Goal: Task Accomplishment & Management: Use online tool/utility

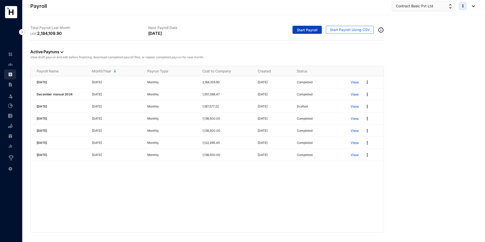
click at [308, 31] on span "Start Payroll" at bounding box center [307, 30] width 21 height 5
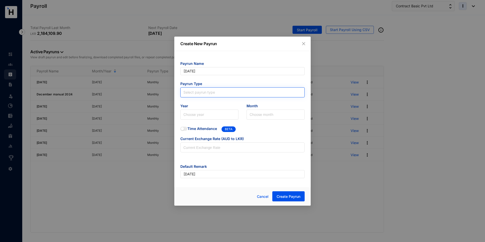
click at [206, 91] on input "search" at bounding box center [242, 92] width 118 height 8
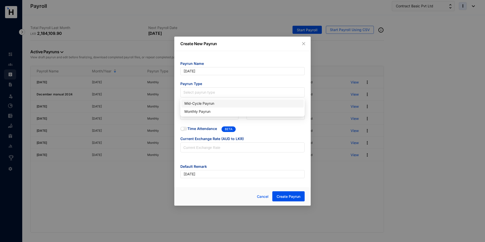
click at [195, 103] on div "Mid-Cycle Payrun" at bounding box center [242, 104] width 116 height 6
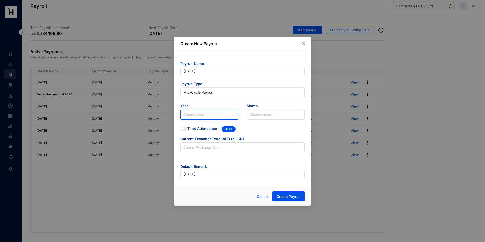
click at [194, 117] on input "search" at bounding box center [209, 115] width 52 height 10
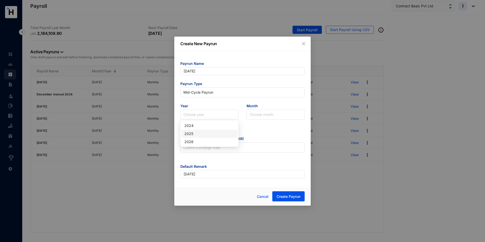
click at [194, 134] on div "2025" at bounding box center [209, 134] width 50 height 6
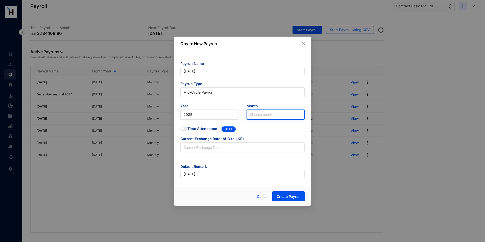
click at [254, 114] on input "search" at bounding box center [276, 115] width 52 height 10
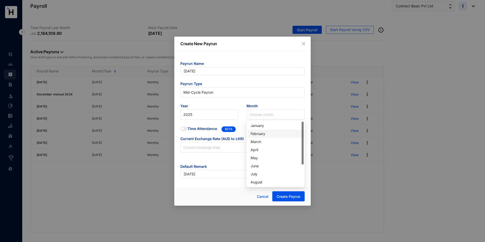
click at [258, 135] on div "February" at bounding box center [276, 134] width 50 height 6
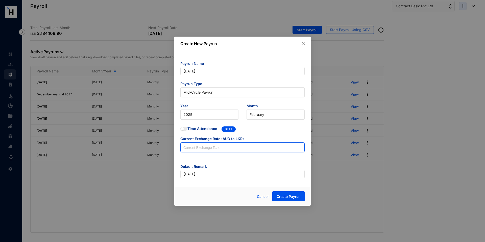
click at [209, 150] on input at bounding box center [243, 148] width 124 height 10
type input "210"
click at [283, 193] on button "Create Payrun" at bounding box center [288, 196] width 32 height 10
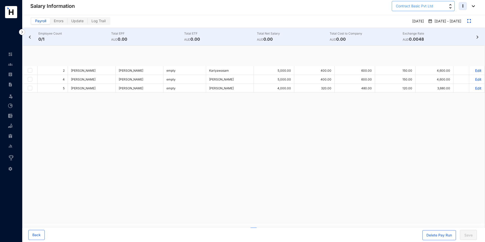
checkbox input "true"
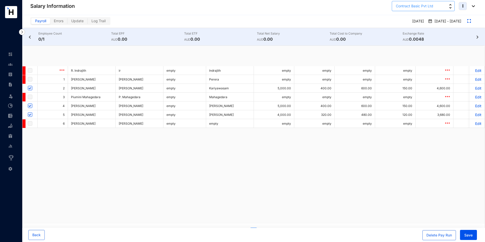
click at [408, 7] on span "Contract Basic Pvt Ltd" at bounding box center [414, 6] width 37 height 6
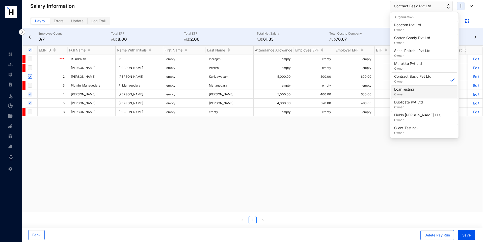
click at [409, 95] on p "Owner" at bounding box center [404, 94] width 20 height 5
